Goal: Use online tool/utility: Utilize a website feature to perform a specific function

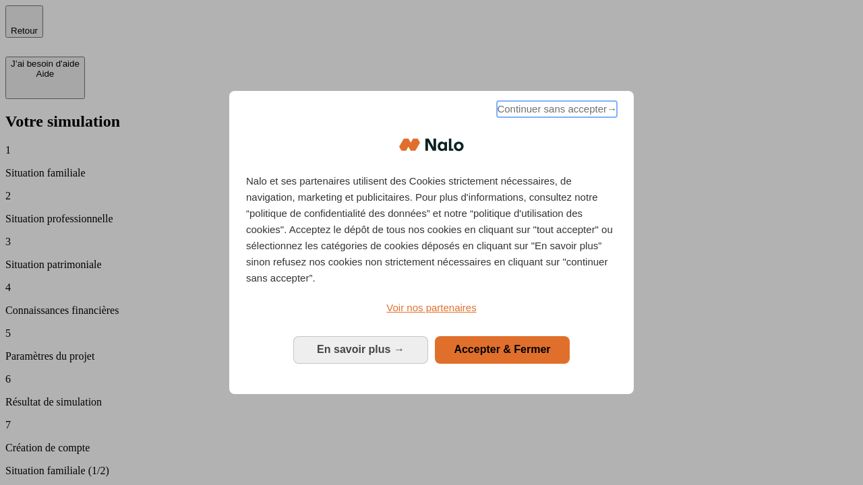
click at [555, 111] on span "Continuer sans accepter →" at bounding box center [557, 109] width 120 height 16
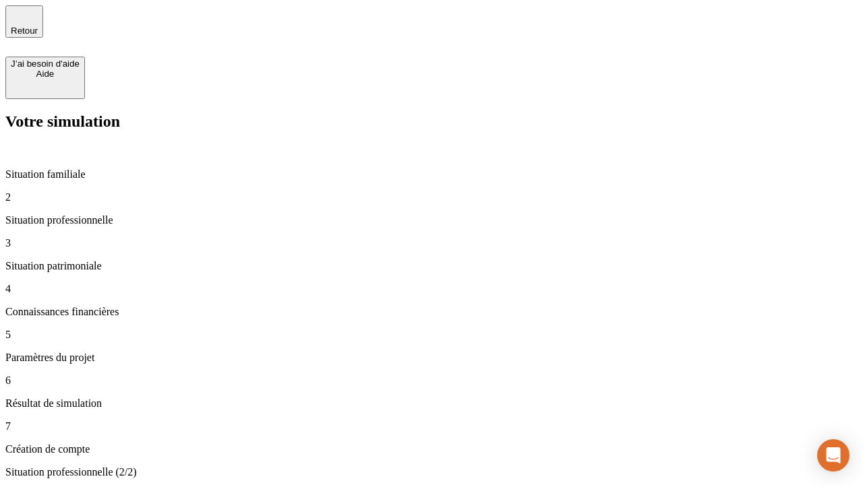
type input "70 000"
type input "1 000"
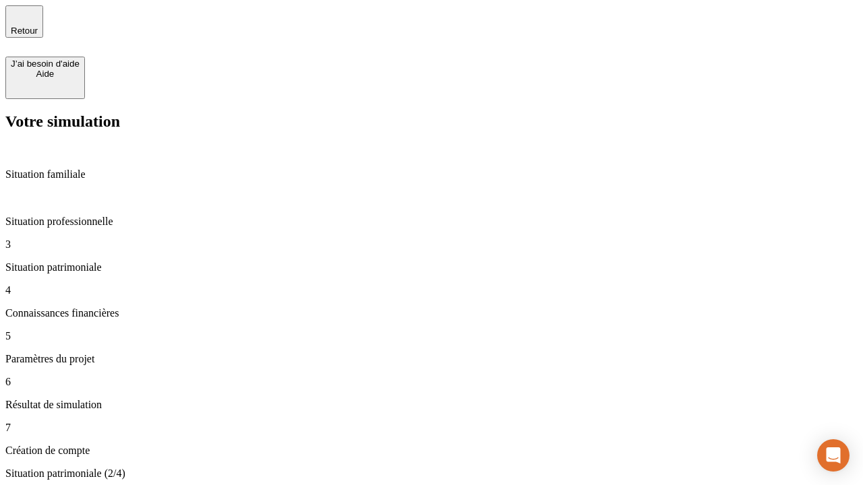
type input "800"
type input "6"
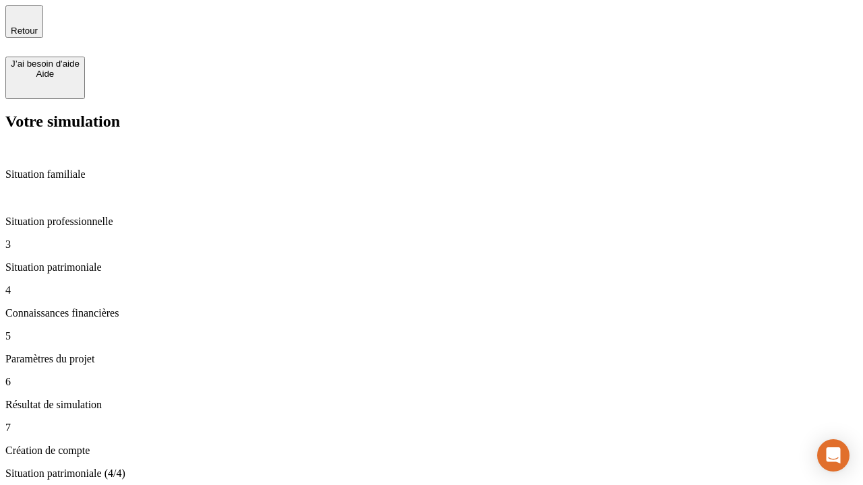
type input "400"
type input "3"
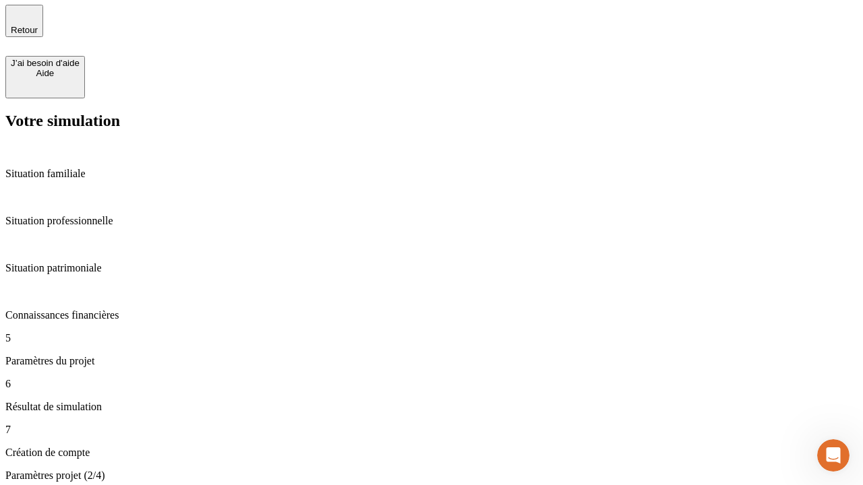
type input "35"
type input "500"
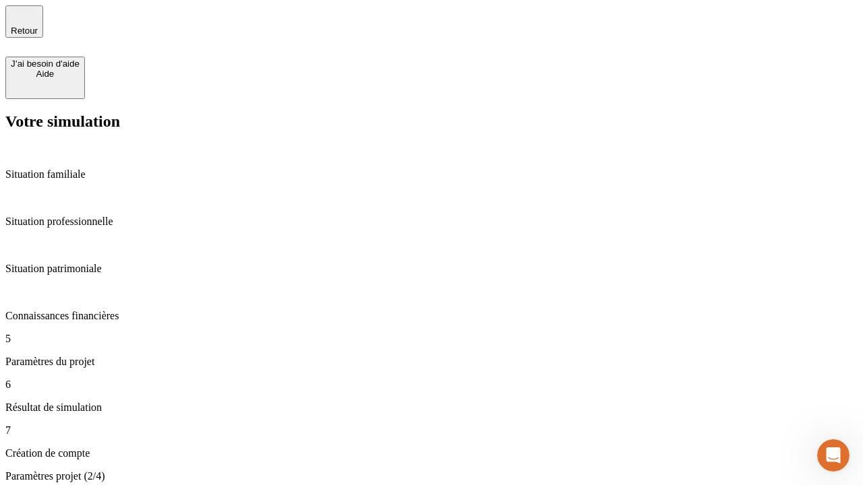
type input "640"
